Goal: Task Accomplishment & Management: Manage account settings

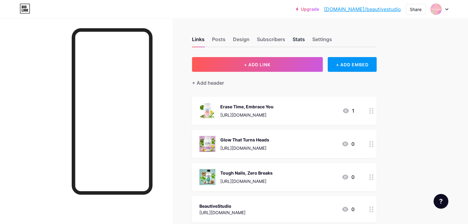
click at [305, 40] on div "Stats" at bounding box center [298, 41] width 12 height 11
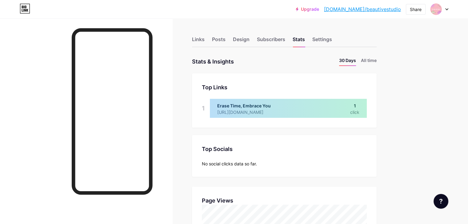
click at [364, 10] on link "[DOMAIN_NAME]/beautivestudio" at bounding box center [362, 9] width 77 height 7
click at [204, 37] on div "Links" at bounding box center [198, 41] width 13 height 11
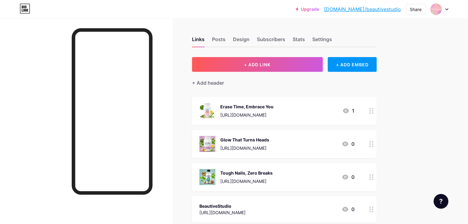
click at [273, 115] on div "[URL][DOMAIN_NAME]" at bounding box center [246, 115] width 53 height 6
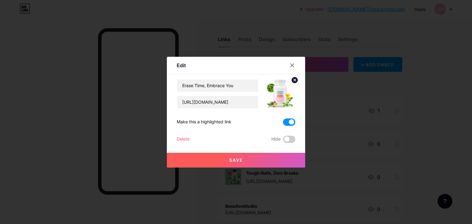
click at [289, 120] on span at bounding box center [289, 122] width 12 height 7
click at [283, 124] on input "checkbox" at bounding box center [283, 124] width 0 height 0
click at [265, 155] on button "Save" at bounding box center [236, 160] width 138 height 15
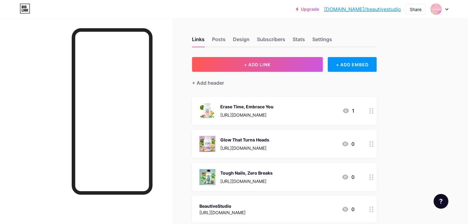
click at [270, 65] on span "+ ADD LINK" at bounding box center [257, 64] width 26 height 5
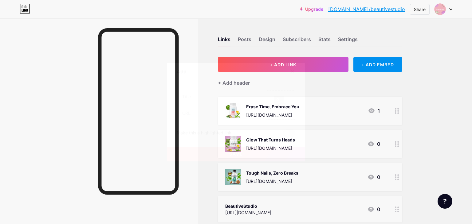
click at [295, 69] on div at bounding box center [292, 71] width 11 height 11
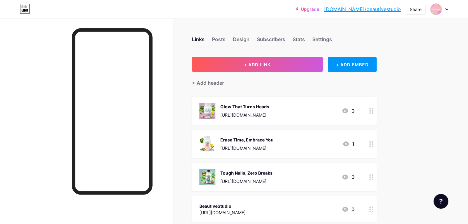
click at [269, 108] on div "Glow That Turns Heads" at bounding box center [244, 107] width 49 height 6
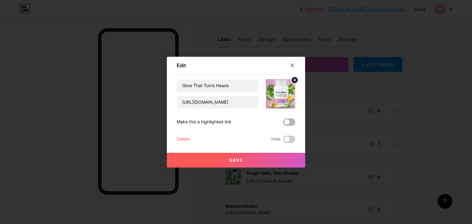
click at [290, 123] on span at bounding box center [289, 122] width 12 height 7
click at [283, 124] on input "checkbox" at bounding box center [283, 124] width 0 height 0
click at [262, 158] on button "Save" at bounding box center [236, 160] width 138 height 15
